Goal: Complete application form

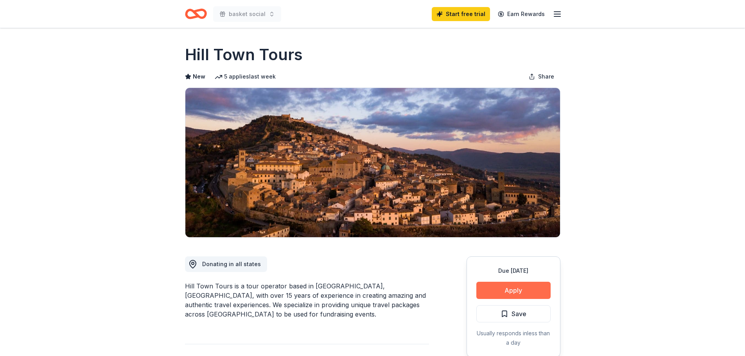
click at [510, 293] on button "Apply" at bounding box center [514, 290] width 74 height 17
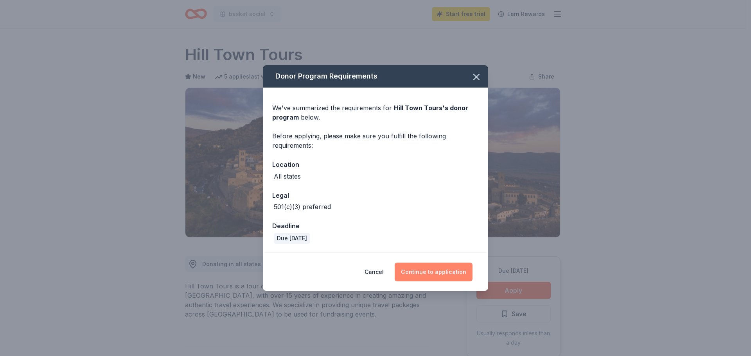
click at [431, 272] on button "Continue to application" at bounding box center [434, 272] width 78 height 19
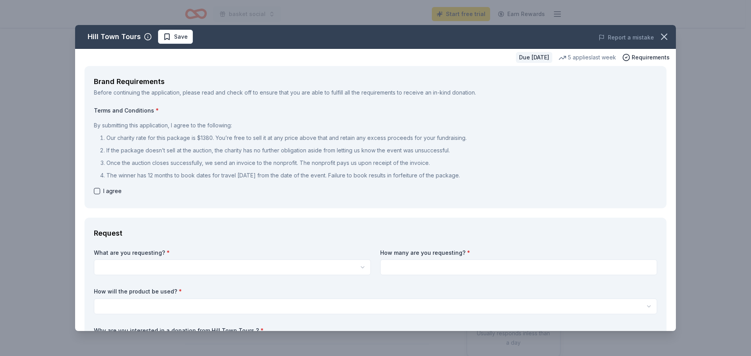
click at [95, 191] on button "button" at bounding box center [97, 191] width 6 height 6
checkbox input "true"
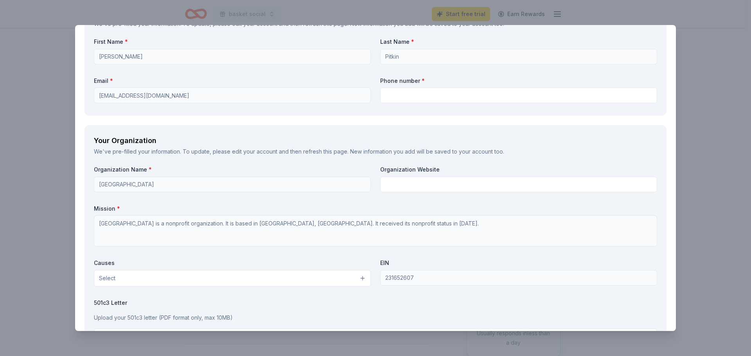
scroll to position [729, 0]
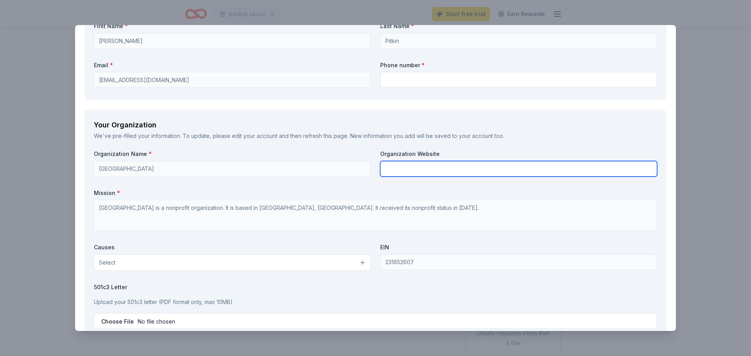
click at [446, 171] on input "text" at bounding box center [518, 169] width 277 height 16
type input "[DOMAIN_NAME]"
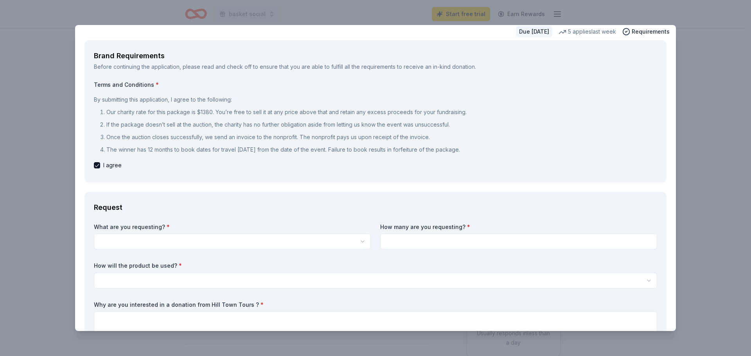
scroll to position [0, 0]
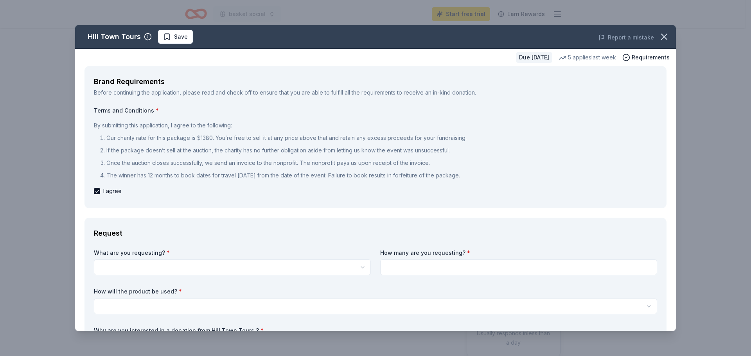
click at [151, 264] on html "basket social Start free trial Earn Rewards Due [DATE] Share Hill Town Tours Ne…" at bounding box center [375, 178] width 751 height 356
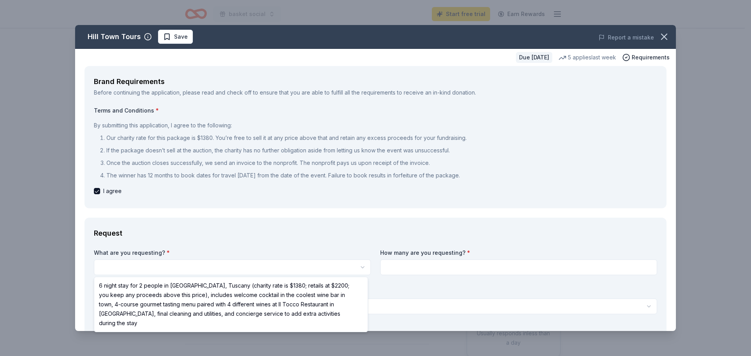
select select "6 night stay for 2 people in [GEOGRAPHIC_DATA], Tuscany (charity rate is $1380;…"
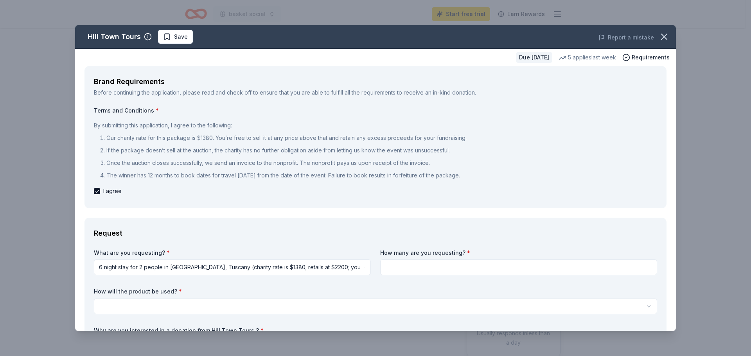
click at [414, 266] on input at bounding box center [518, 268] width 277 height 16
type input "1"
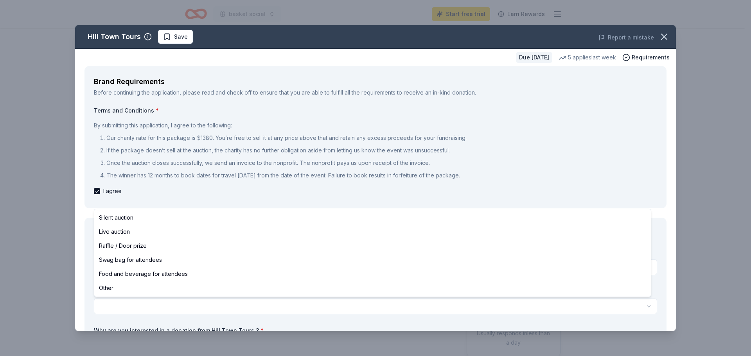
click at [148, 311] on html "basket social Start free trial Earn Rewards Due [DATE] Share Hill Town Tours Ne…" at bounding box center [375, 178] width 751 height 356
select select "raffleDoorPrize"
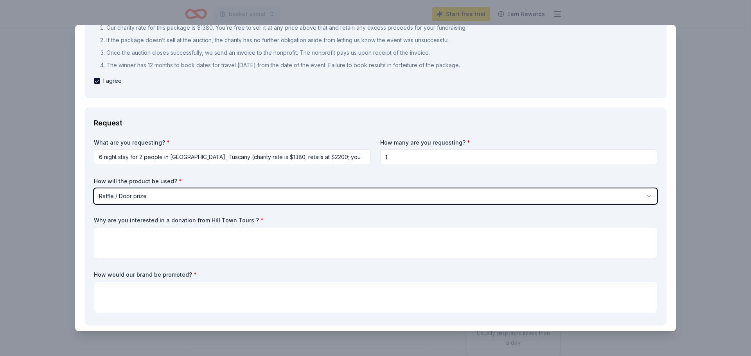
scroll to position [117, 0]
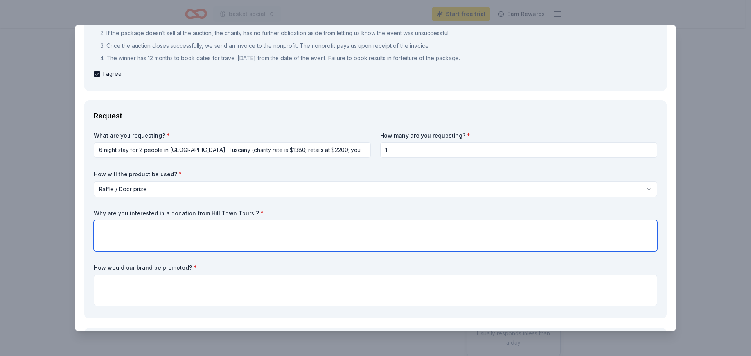
click at [136, 234] on textarea at bounding box center [376, 235] width 564 height 31
click at [306, 229] on textarea "We would LOVE to offer this prize to our patrons. Our community serves a large …" at bounding box center [376, 235] width 564 height 31
click at [373, 227] on textarea "We would LOVE to offer this prize to our patrons. Our community serves a large …" at bounding box center [376, 235] width 564 height 31
click at [438, 229] on textarea "We would LOVE to offer this prize to our patrons. Our community serves a large …" at bounding box center [376, 235] width 564 height 31
click at [502, 229] on textarea "We would LOVE to offer this prize to our patrons. Our community serves a large …" at bounding box center [376, 235] width 564 height 31
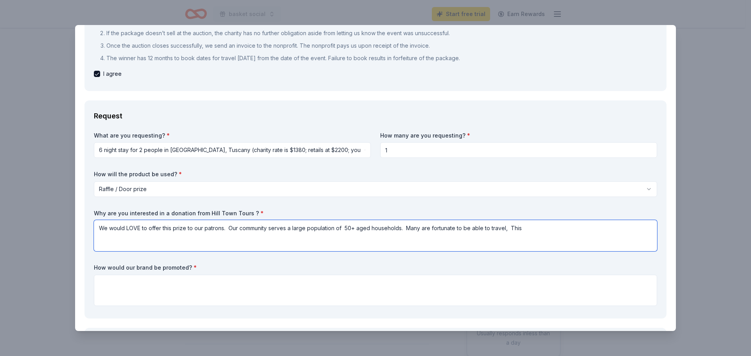
click at [530, 236] on textarea "We would LOVE to offer this prize to our patrons. Our community serves a large …" at bounding box center [376, 235] width 564 height 31
drag, startPoint x: 126, startPoint y: 239, endPoint x: 97, endPoint y: 238, distance: 28.2
click at [97, 238] on textarea "We would LOVE to offer this prize to our patrons. Our community serves a large …" at bounding box center [376, 235] width 564 height 31
click at [538, 228] on textarea "We would LOVE to offer this prize to our patrons. Our community serves a large …" at bounding box center [376, 235] width 564 height 31
click at [109, 241] on textarea "We would LOVE to offer this prize to our patrons. Our community serves a large …" at bounding box center [376, 235] width 564 height 31
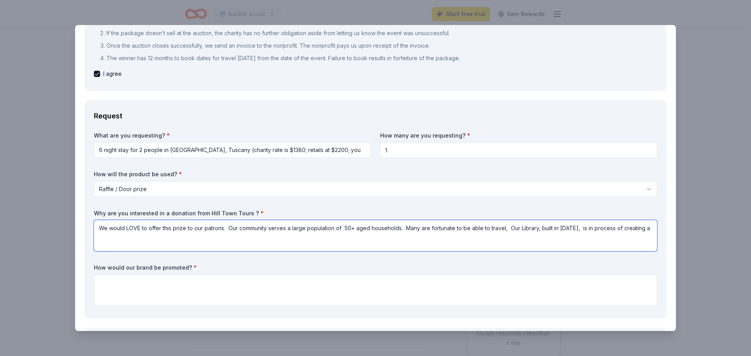
click at [645, 227] on textarea "We would LOVE to offer this prize to our patrons. Our community serves a large …" at bounding box center [376, 235] width 564 height 31
click at [196, 238] on textarea "We would LOVE to offer this prize to our patrons. Our community serves a large …" at bounding box center [376, 235] width 564 height 31
type textarea "We would LOVE to offer this prize to our patrons. Our community serves a large …"
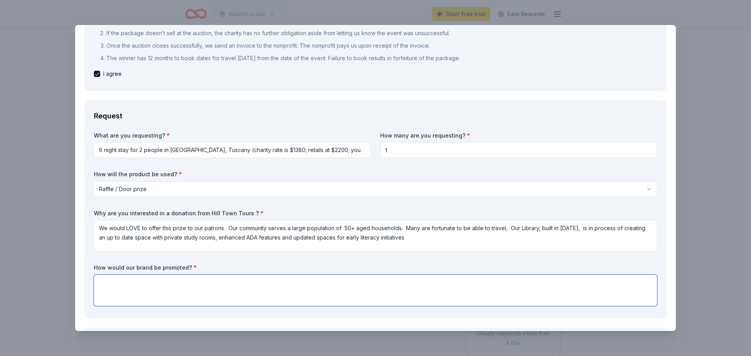
click at [144, 286] on textarea at bounding box center [376, 290] width 564 height 31
type textarea "O"
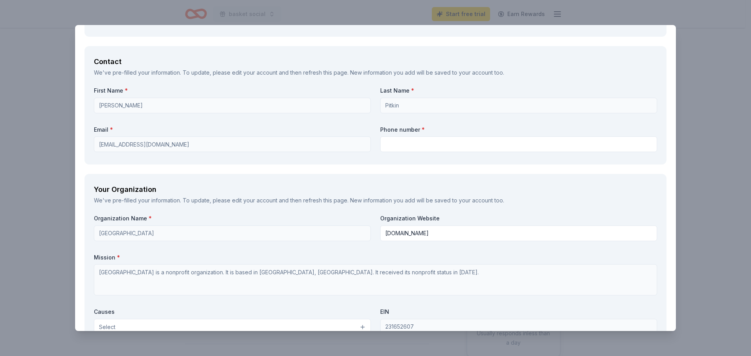
scroll to position [665, 0]
type textarea "Your brand would be promoted within our social media network, signage in the li…"
click at [426, 132] on label "Phone number *" at bounding box center [518, 130] width 277 height 8
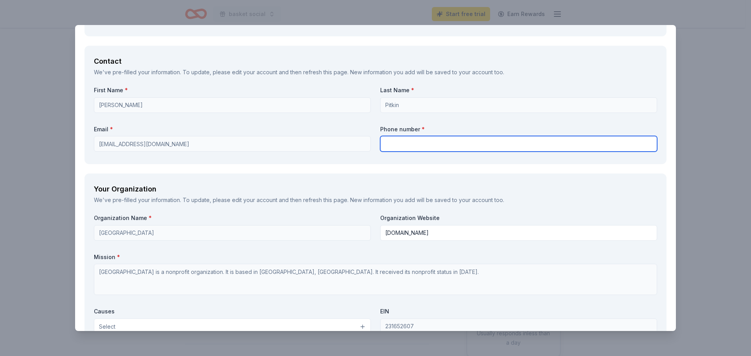
click at [425, 142] on input "text" at bounding box center [518, 144] width 277 height 16
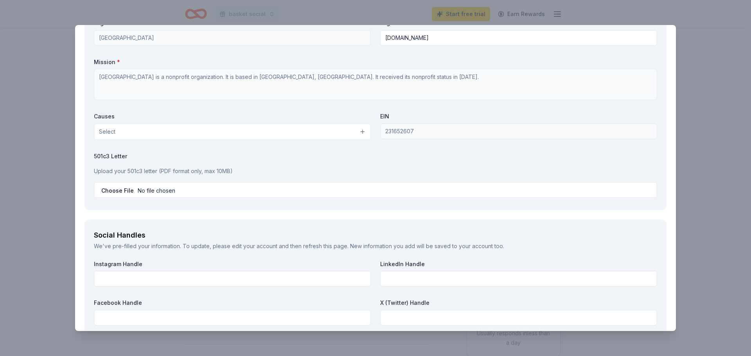
scroll to position [861, 0]
type input "[PHONE_NUMBER]"
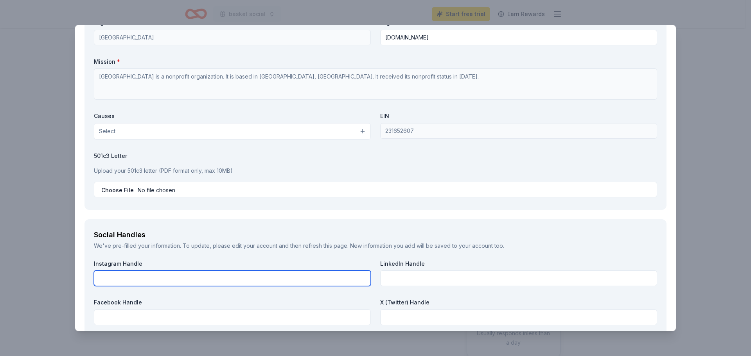
click at [128, 282] on input "text" at bounding box center [232, 279] width 277 height 16
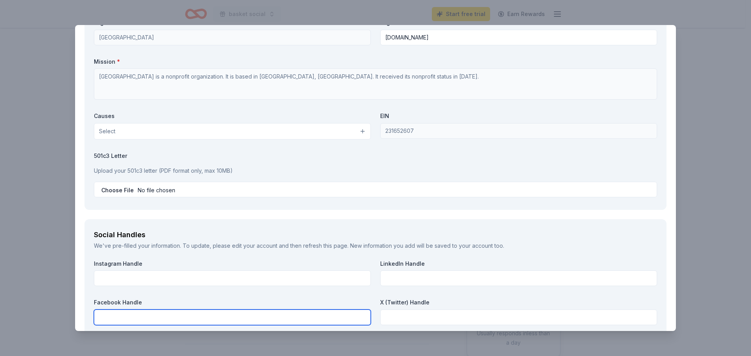
click at [130, 315] on input "text" at bounding box center [232, 318] width 277 height 16
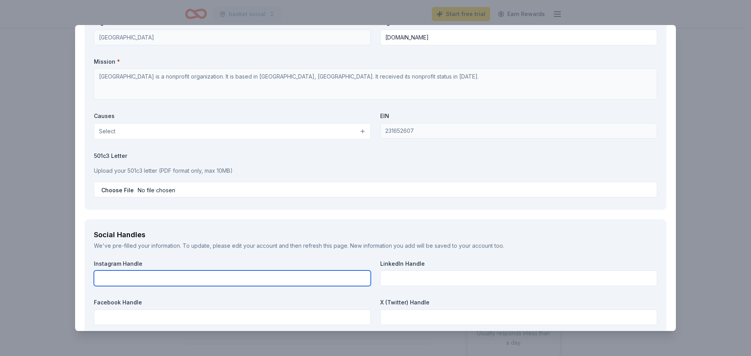
click at [136, 276] on input "text" at bounding box center [232, 279] width 277 height 16
type input "w"
type input "n/a"
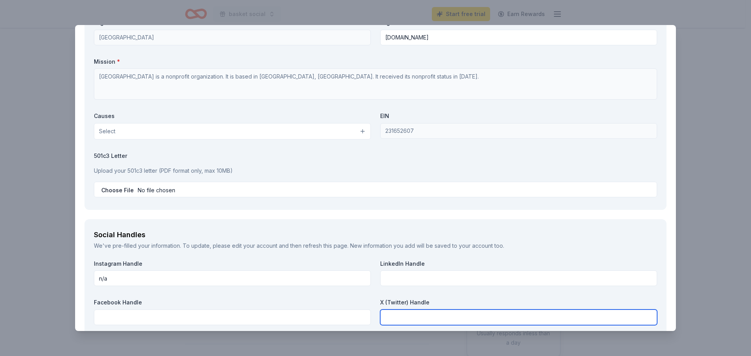
click at [401, 318] on input "text" at bounding box center [518, 318] width 277 height 16
type input "n/a"
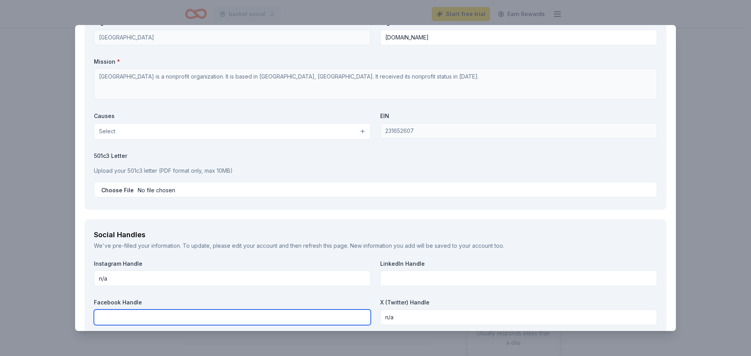
click at [135, 319] on input "text" at bounding box center [232, 318] width 277 height 16
type input "[GEOGRAPHIC_DATA]"
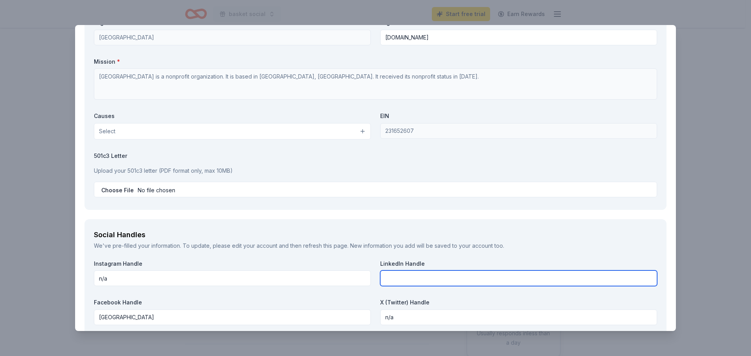
click at [408, 274] on input "text" at bounding box center [518, 279] width 277 height 16
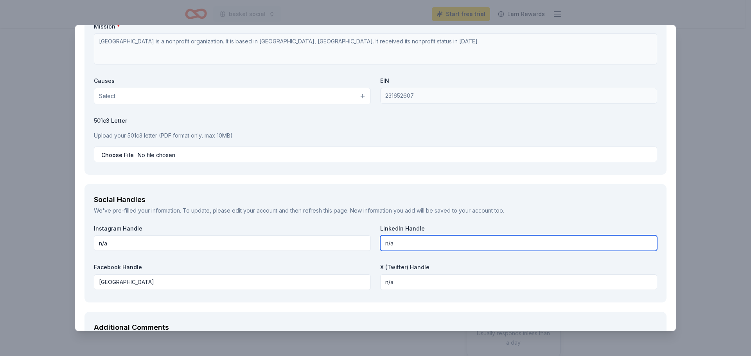
scroll to position [1003, 0]
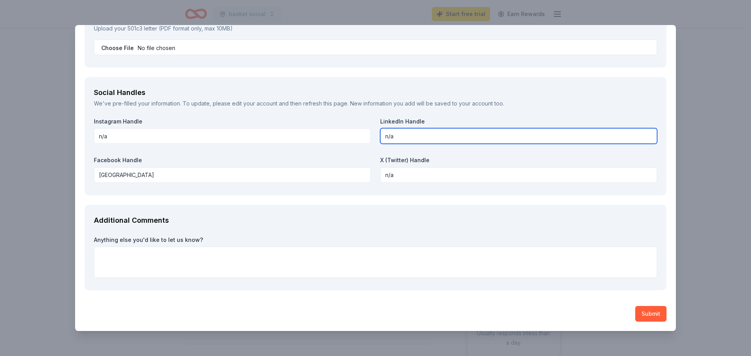
type input "n/a"
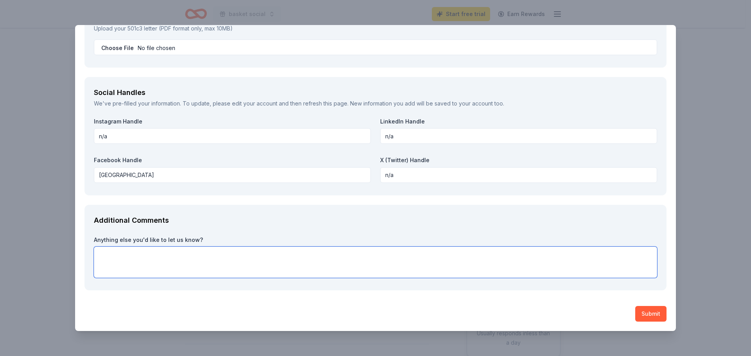
click at [140, 260] on textarea at bounding box center [376, 262] width 564 height 31
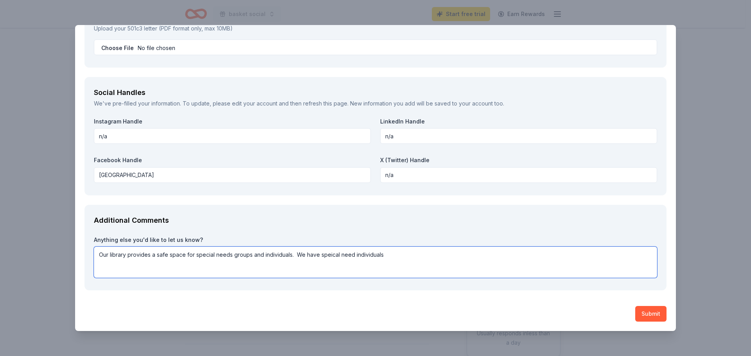
click at [327, 254] on textarea "Our library provides a safe space for special needs groups and individuals. We …" at bounding box center [376, 262] width 564 height 31
click at [396, 258] on textarea "Our library provides a safe space for special needs groups and individuals. We …" at bounding box center [376, 262] width 564 height 31
click at [494, 258] on textarea "Our library provides a safe space for special needs groups and individuals. We …" at bounding box center [376, 262] width 564 height 31
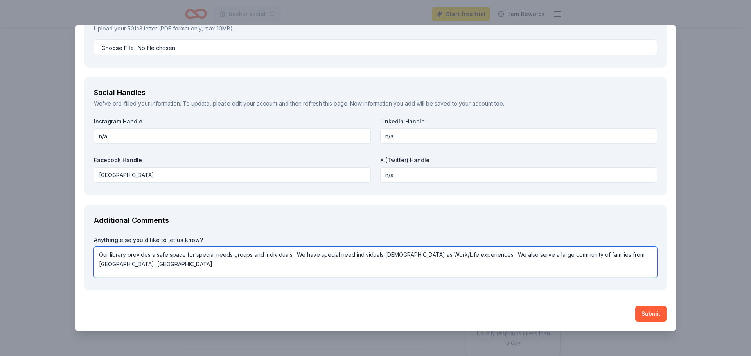
click at [622, 255] on textarea "Our library provides a safe space for special needs groups and individuals. We …" at bounding box center [376, 262] width 564 height 31
click at [144, 268] on textarea "Our library provides a safe space for special needs groups and individuals. We …" at bounding box center [376, 262] width 564 height 31
click at [218, 265] on textarea "Our library provides a safe space for special needs groups and individuals. We …" at bounding box center [376, 262] width 564 height 31
click at [254, 268] on textarea "Our library provides a safe space for special needs groups and individuals. We …" at bounding box center [376, 262] width 564 height 31
drag, startPoint x: 289, startPoint y: 266, endPoint x: 173, endPoint y: 268, distance: 115.5
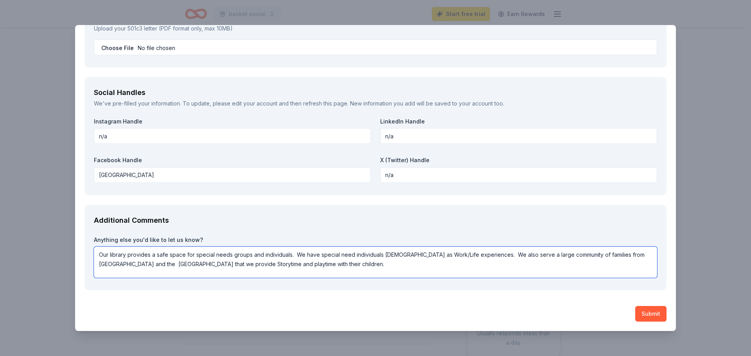
click at [173, 268] on textarea "Our library provides a safe space for special needs groups and individuals. We …" at bounding box center [376, 262] width 564 height 31
drag, startPoint x: 178, startPoint y: 258, endPoint x: 191, endPoint y: 265, distance: 14.5
click at [151, 259] on textarea "Our library provides a safe space for special needs groups and individuals. We …" at bounding box center [376, 262] width 564 height 31
click at [195, 272] on textarea "Our library provides a safe space for special needs groups and individuals. We …" at bounding box center [376, 262] width 564 height 31
click at [182, 266] on textarea "Our library provides a safe space for special needs groups and individuals. We …" at bounding box center [376, 262] width 564 height 31
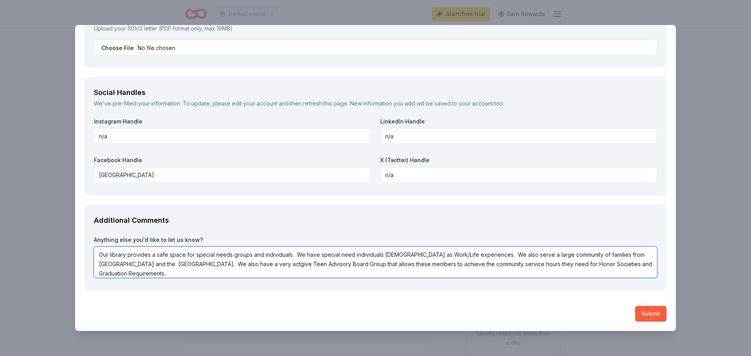
click at [198, 264] on textarea "Our library provides a safe space for special needs groups and individuals. We …" at bounding box center [376, 262] width 564 height 31
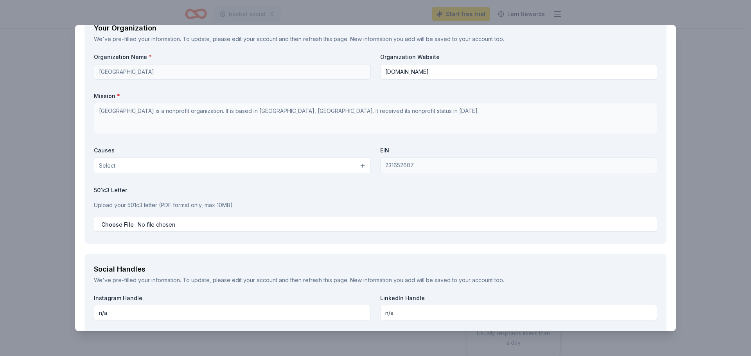
scroll to position [808, 0]
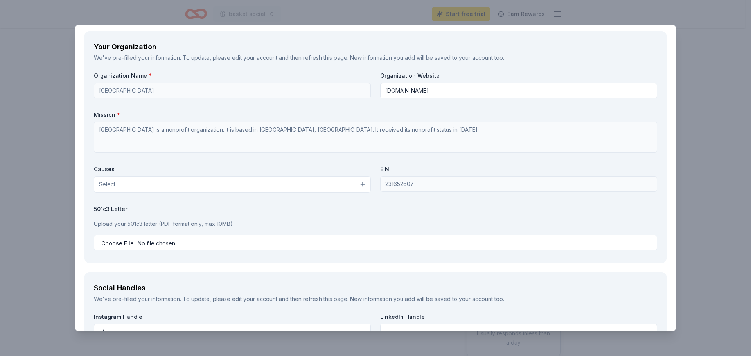
type textarea "Our library provides a safe space for special needs groups and individuals. We …"
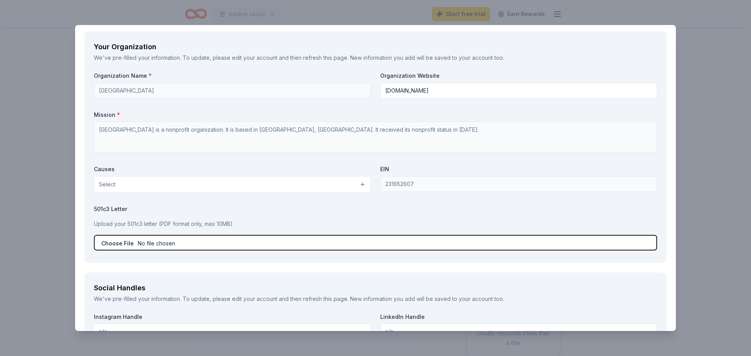
click at [212, 239] on input "file" at bounding box center [376, 243] width 564 height 16
click at [144, 243] on input "file" at bounding box center [376, 243] width 564 height 16
type input "C:\fakepath\IRS.pdf"
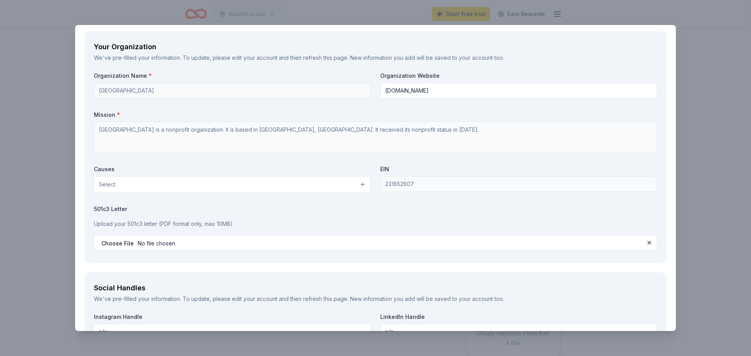
click at [156, 225] on p "Upload your 501c3 letter (PDF format only, max 10MB)" at bounding box center [376, 224] width 564 height 9
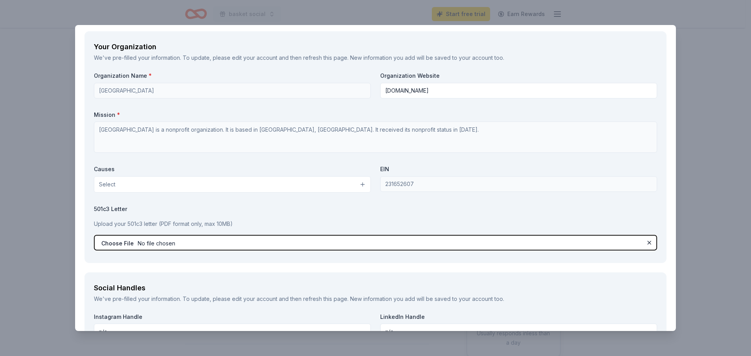
click at [149, 241] on input "file" at bounding box center [376, 243] width 564 height 16
click at [163, 241] on input "file" at bounding box center [376, 243] width 564 height 16
type input "C:\fakepath\IRS.pdf"
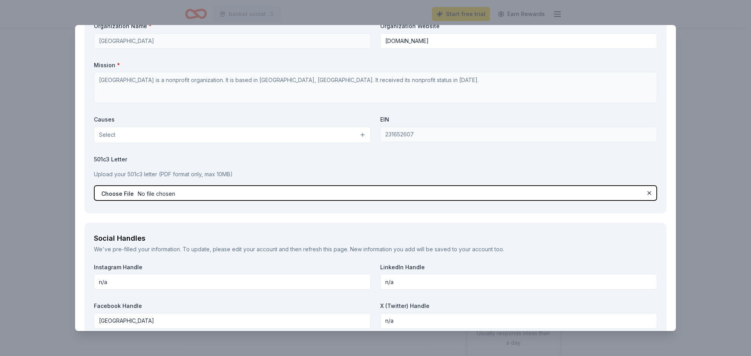
scroll to position [964, 0]
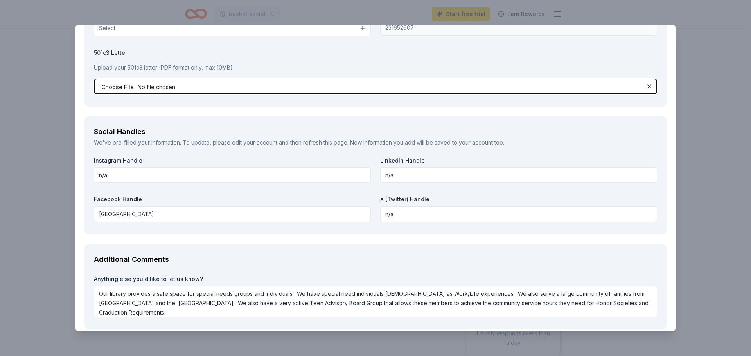
click at [160, 87] on input "file" at bounding box center [376, 87] width 564 height 16
click at [148, 88] on input "file" at bounding box center [376, 87] width 564 height 16
click at [162, 89] on input "file" at bounding box center [376, 87] width 564 height 16
click at [156, 89] on input "file" at bounding box center [376, 87] width 564 height 16
type input "C:\fakepath\irs 5013C.pdf"
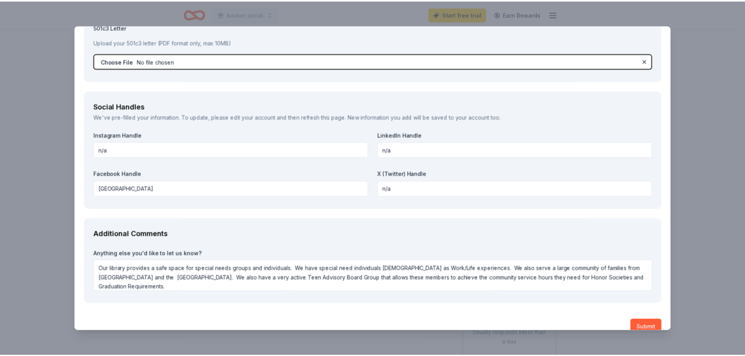
scroll to position [1003, 0]
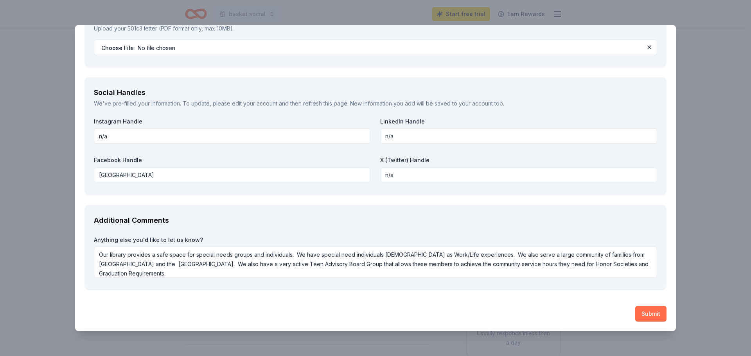
click at [646, 310] on button "Submit" at bounding box center [651, 314] width 31 height 16
